Goal: Task Accomplishment & Management: Manage account settings

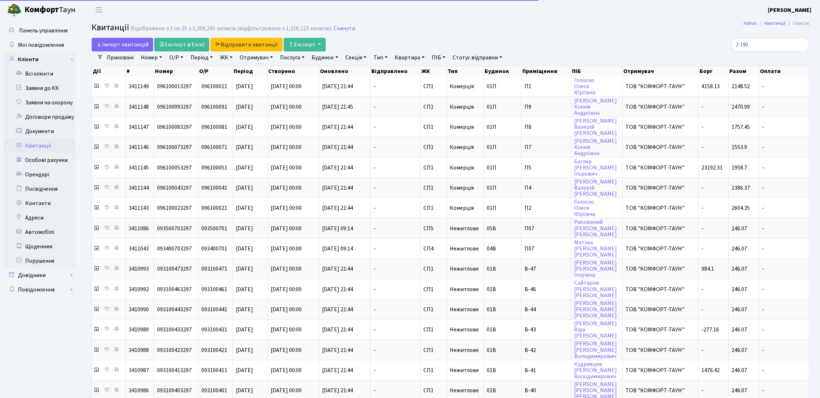
select select "25"
click at [48, 75] on link "Всі клієнти" at bounding box center [40, 74] width 72 height 14
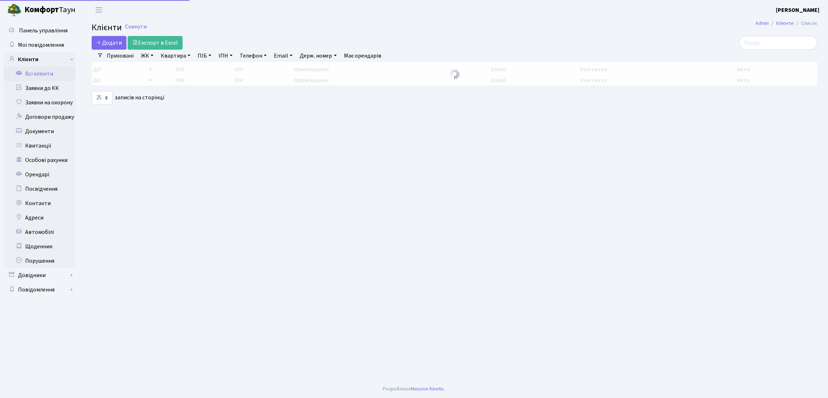
select select "25"
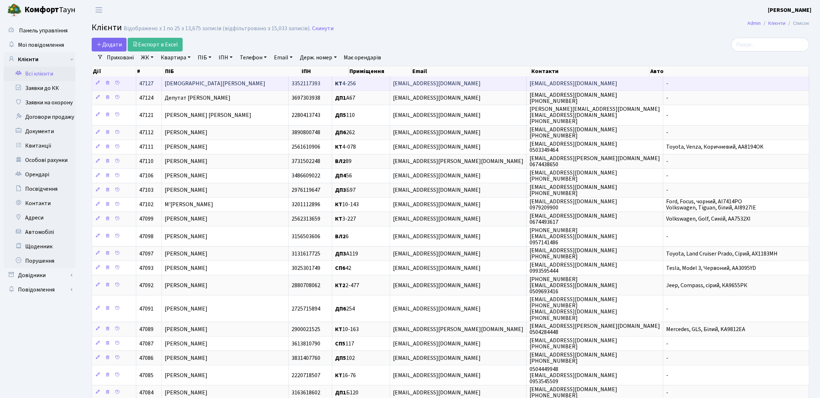
click at [178, 89] on td "Авагян Ваге" at bounding box center [225, 83] width 127 height 14
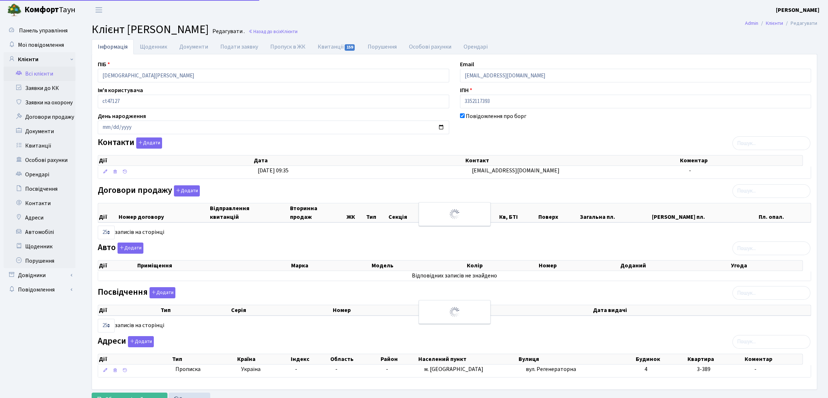
select select "25"
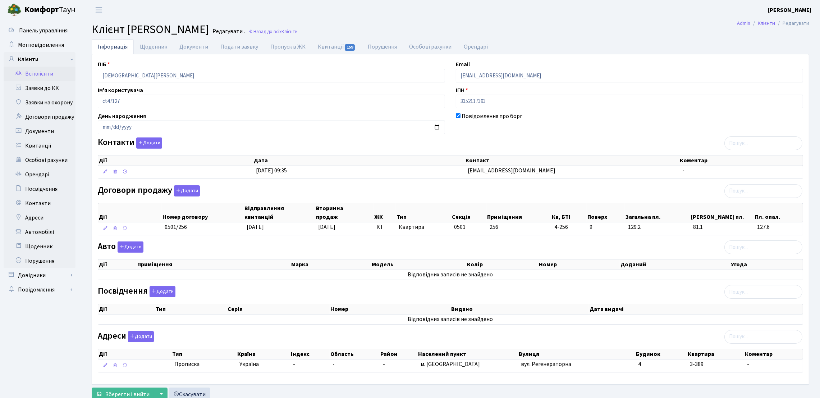
click at [57, 72] on link "Всі клієнти" at bounding box center [40, 74] width 72 height 14
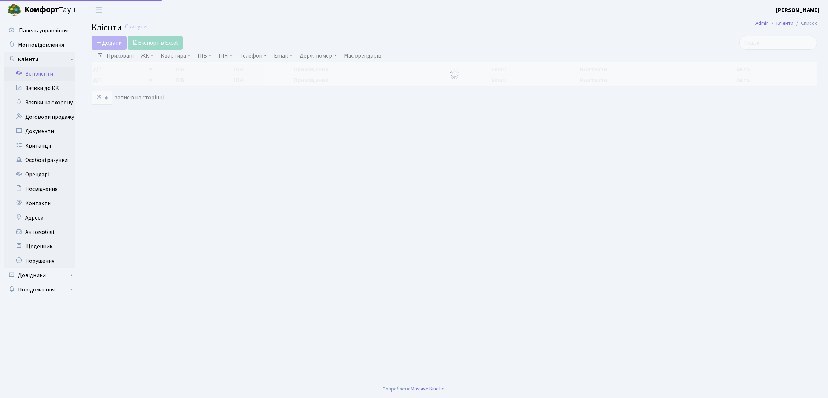
select select "25"
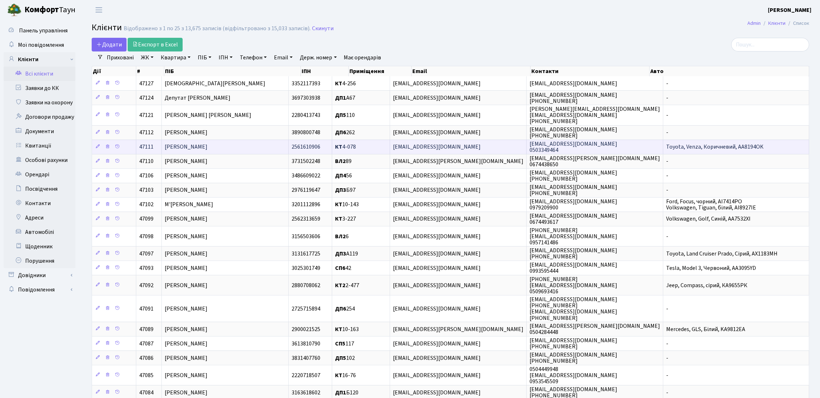
click at [237, 149] on td "Пунько Наталія Богданівна" at bounding box center [225, 146] width 127 height 14
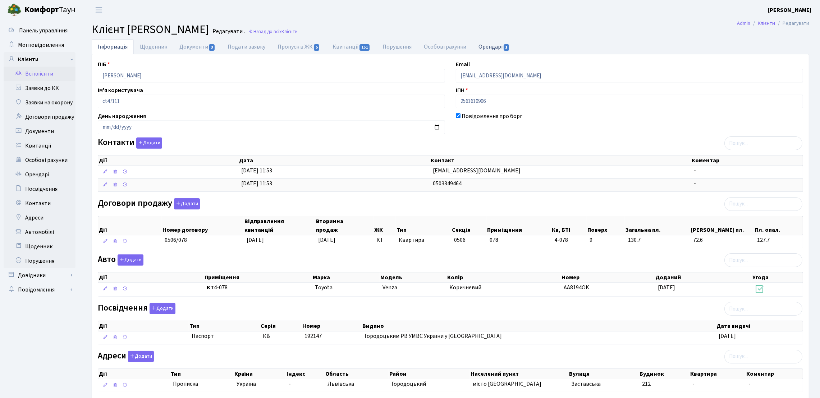
click at [478, 48] on link "Орендарі 1" at bounding box center [494, 46] width 44 height 15
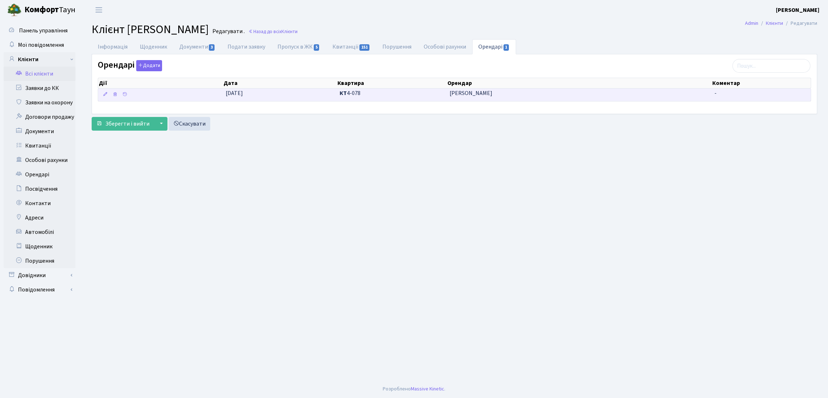
click at [457, 97] on span "Тураєв Кирило Дмитрович" at bounding box center [579, 93] width 259 height 8
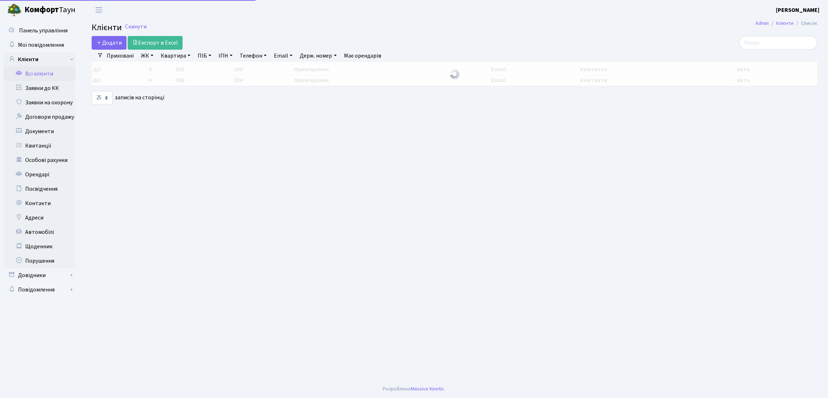
select select "25"
